Goal: Browse casually

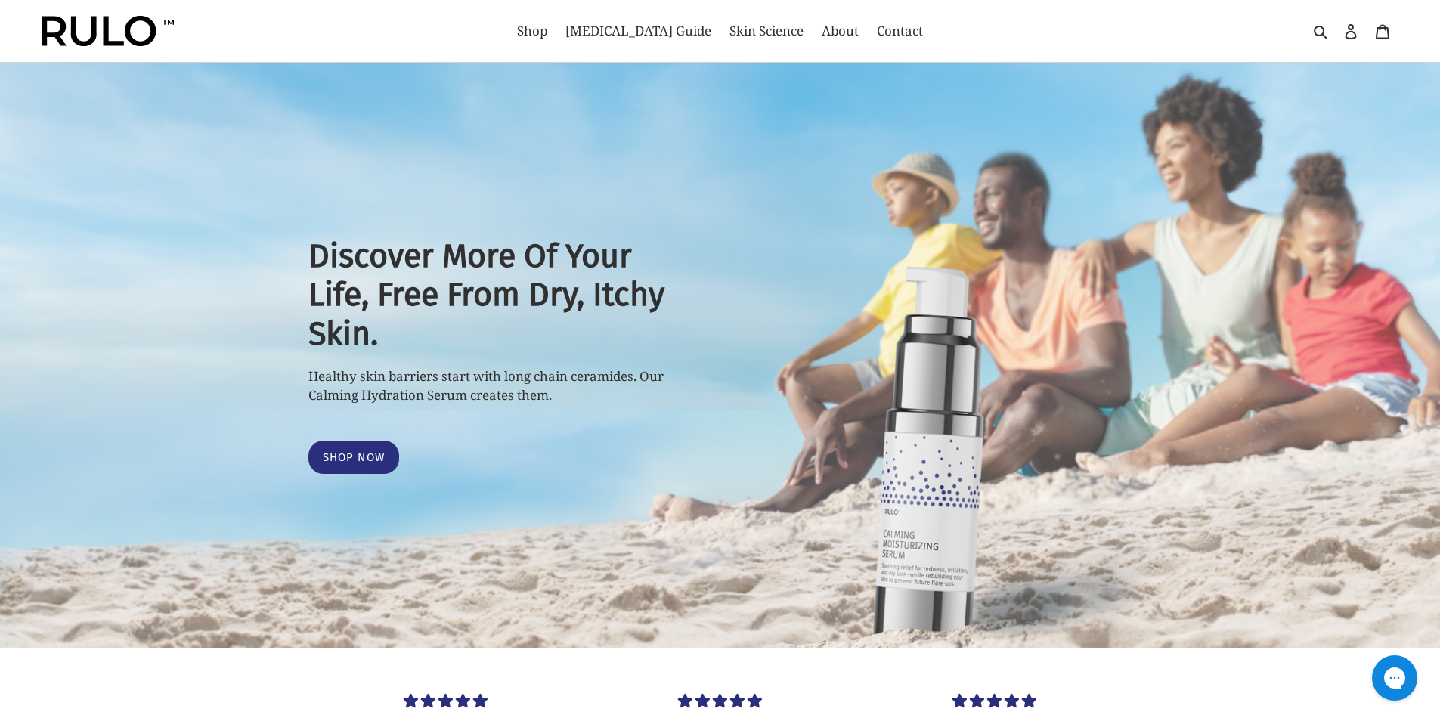
select select "most-helpful"
click at [109, 20] on img at bounding box center [108, 31] width 132 height 30
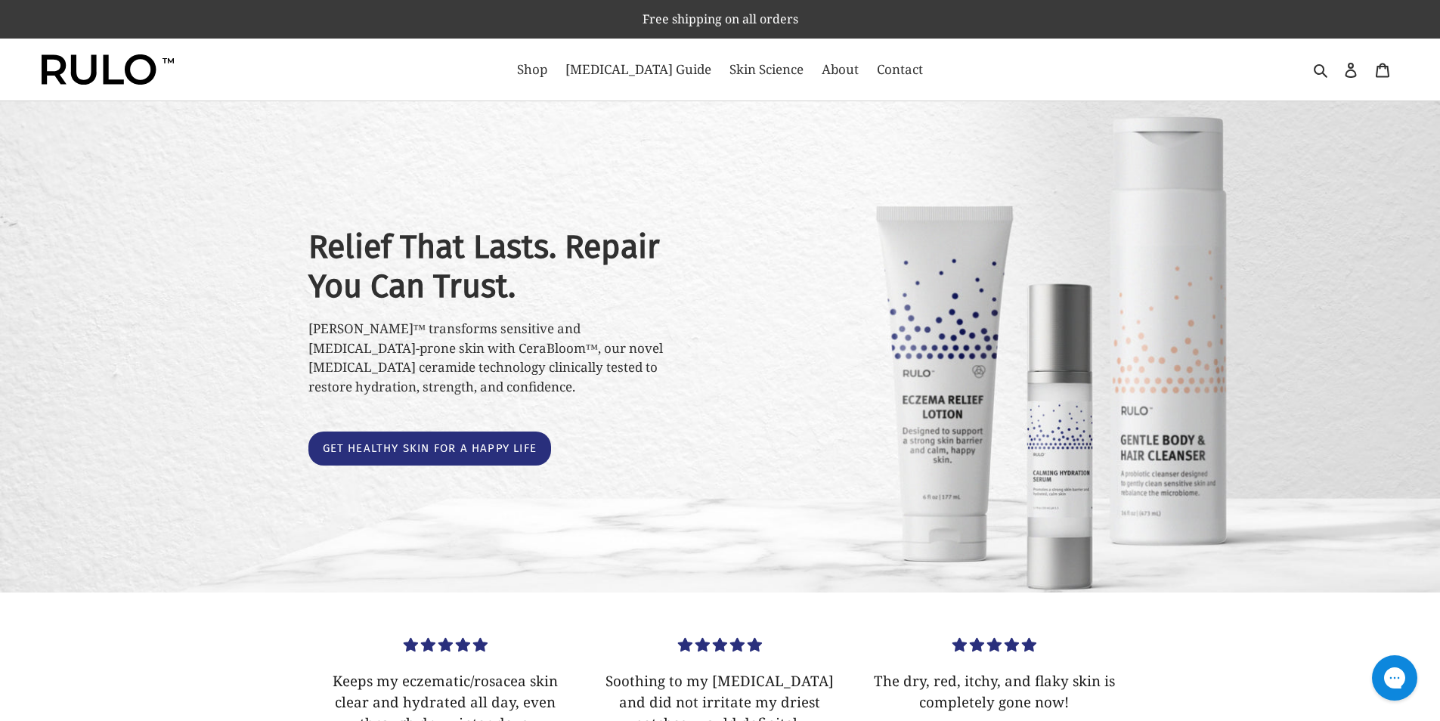
click at [60, 65] on img at bounding box center [108, 69] width 132 height 30
click at [144, 76] on img at bounding box center [108, 69] width 132 height 30
click at [48, 65] on img at bounding box center [108, 69] width 132 height 30
